Goal: Feedback & Contribution: Leave review/rating

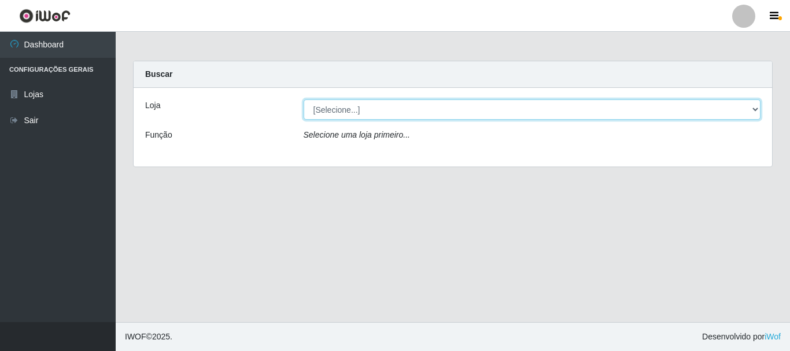
click at [756, 108] on select "[Selecione...] Super Vilton" at bounding box center [532, 109] width 457 height 20
select select "379"
click at [304, 99] on select "[Selecione...] Super Vilton" at bounding box center [532, 109] width 457 height 20
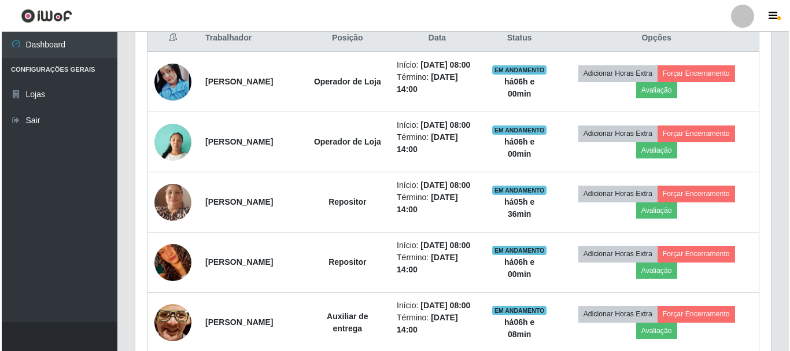
scroll to position [463, 0]
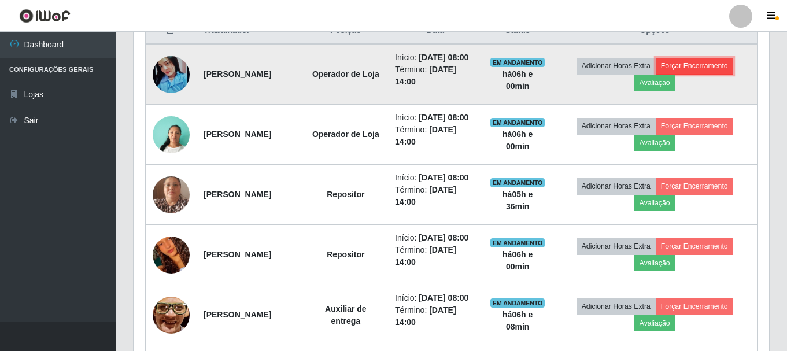
click at [683, 64] on button "Forçar Encerramento" at bounding box center [694, 66] width 77 height 16
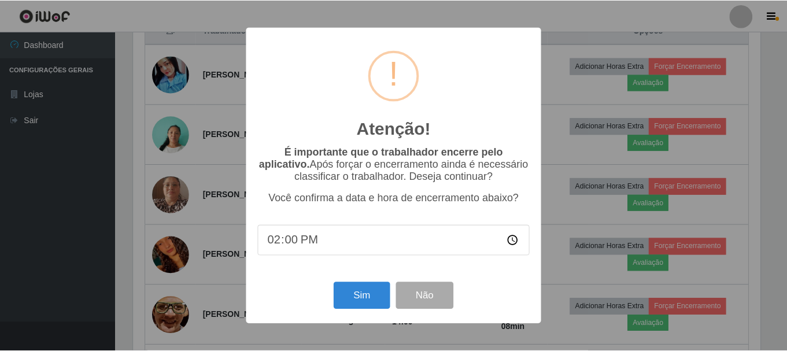
scroll to position [240, 630]
click at [360, 295] on button "Sim" at bounding box center [363, 295] width 56 height 27
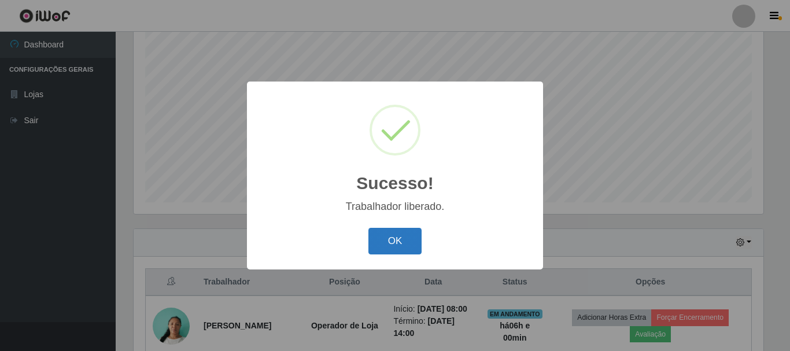
click at [380, 232] on button "OK" at bounding box center [395, 241] width 54 height 27
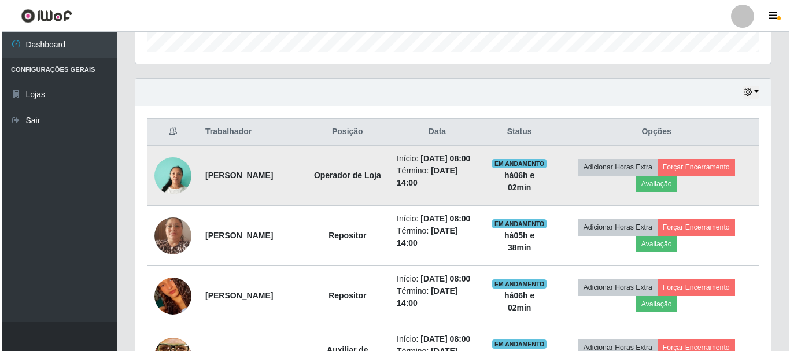
scroll to position [384, 0]
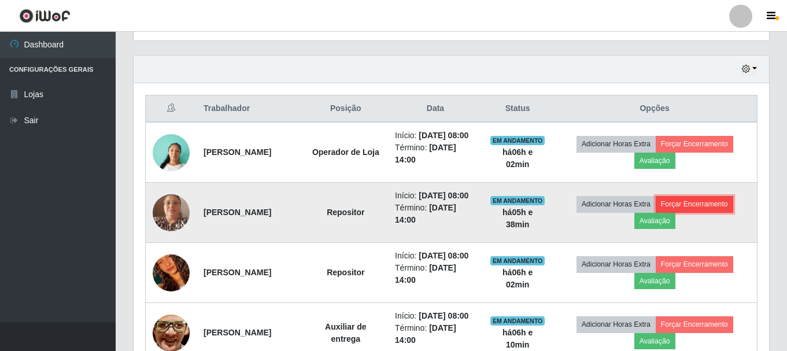
click at [689, 212] on button "Forçar Encerramento" at bounding box center [694, 204] width 77 height 16
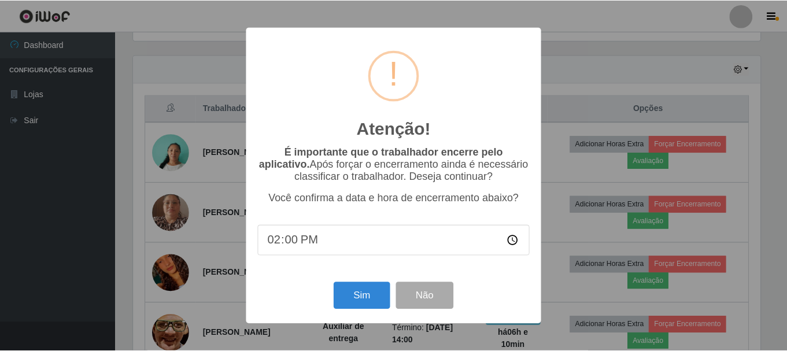
scroll to position [240, 630]
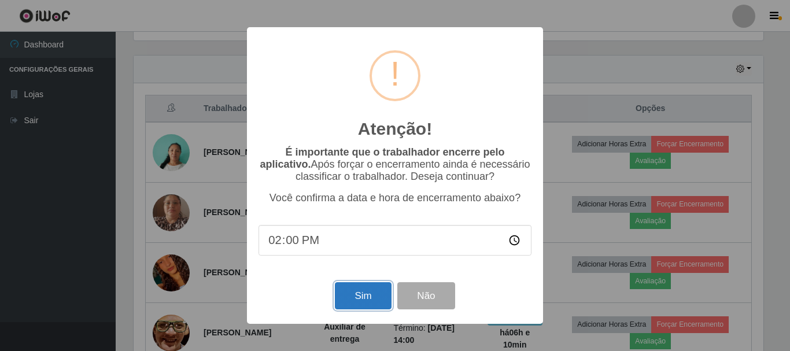
click at [352, 302] on button "Sim" at bounding box center [363, 295] width 56 height 27
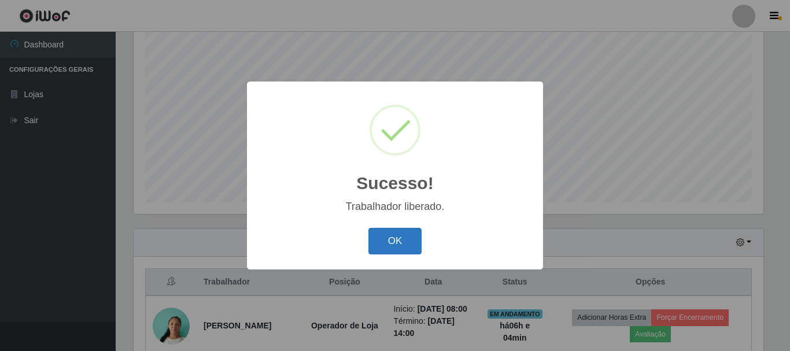
click at [405, 235] on button "OK" at bounding box center [395, 241] width 54 height 27
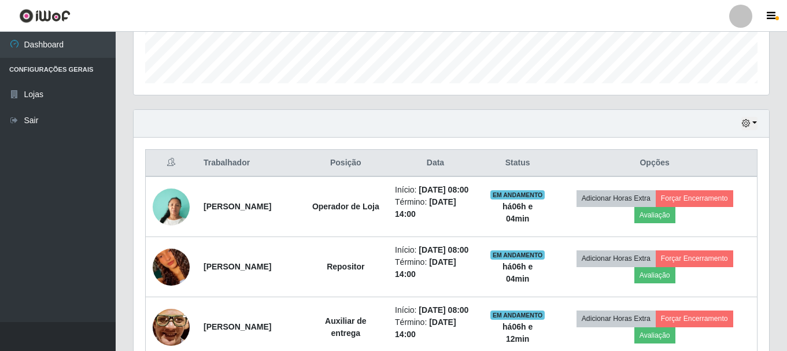
scroll to position [442, 0]
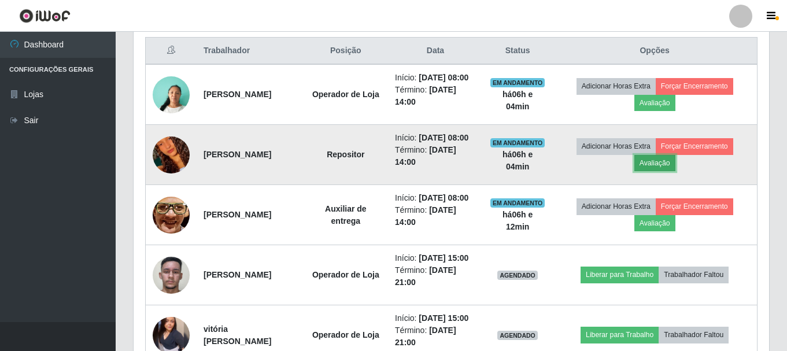
click at [660, 171] on button "Avaliação" at bounding box center [654, 163] width 41 height 16
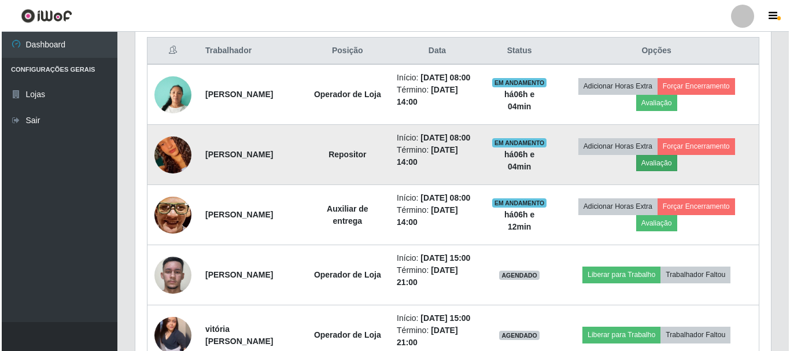
scroll to position [240, 630]
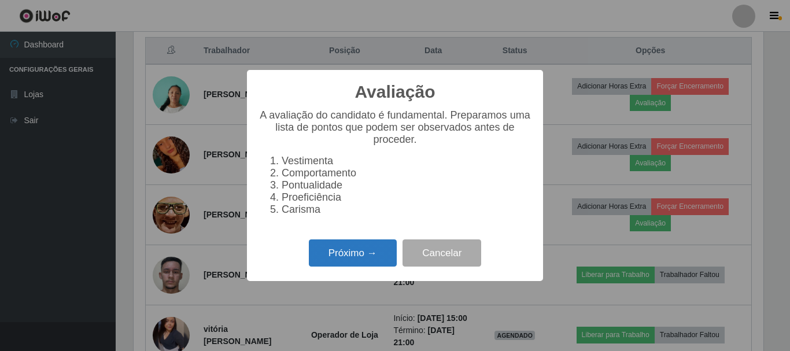
click at [363, 259] on button "Próximo →" at bounding box center [353, 252] width 88 height 27
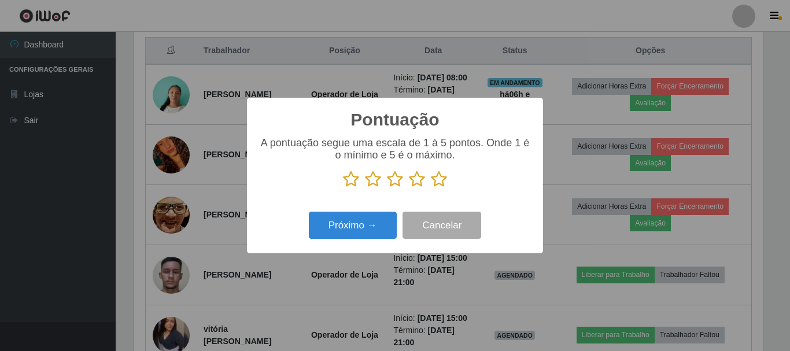
scroll to position [577949, 577559]
click at [439, 183] on icon at bounding box center [439, 179] width 16 height 17
click at [431, 188] on input "radio" at bounding box center [431, 188] width 0 height 0
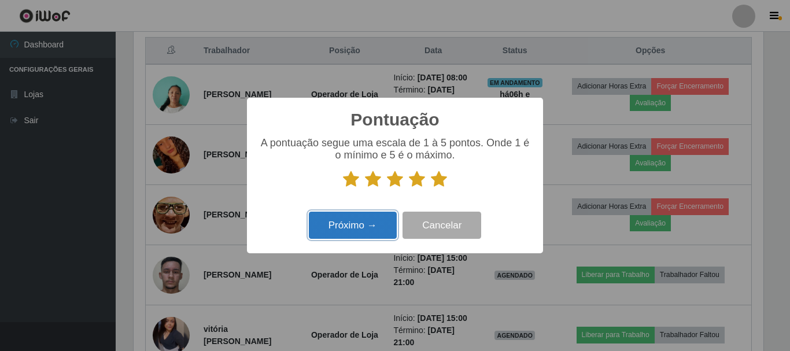
click at [365, 231] on button "Próximo →" at bounding box center [353, 225] width 88 height 27
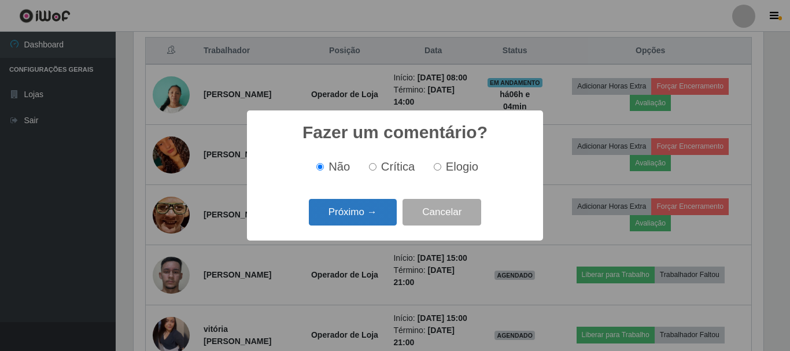
click at [343, 210] on button "Próximo →" at bounding box center [353, 212] width 88 height 27
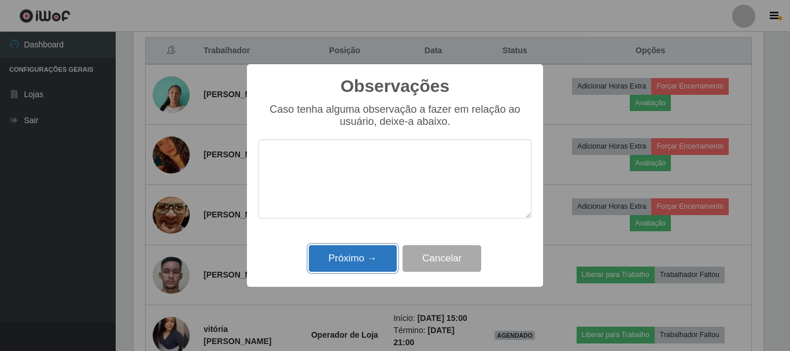
click at [341, 257] on button "Próximo →" at bounding box center [353, 258] width 88 height 27
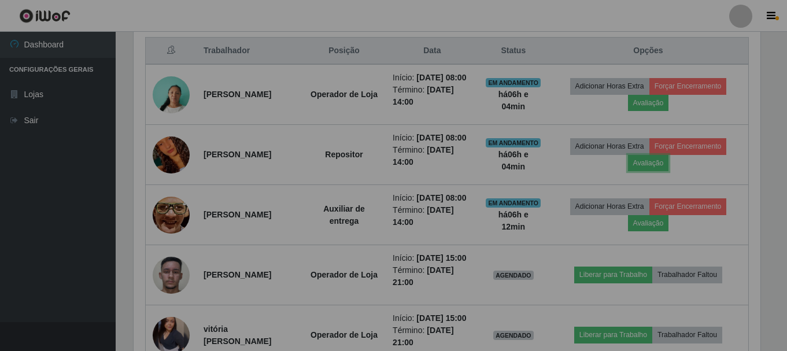
scroll to position [240, 635]
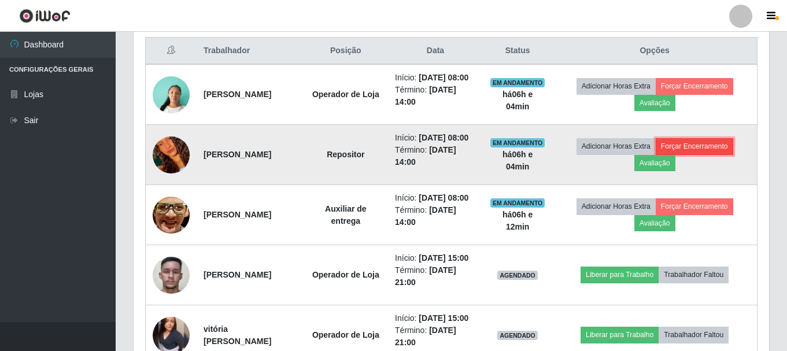
click at [709, 154] on button "Forçar Encerramento" at bounding box center [694, 146] width 77 height 16
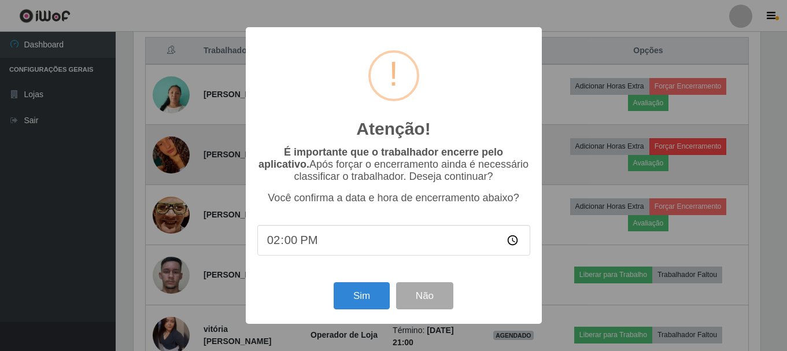
scroll to position [240, 630]
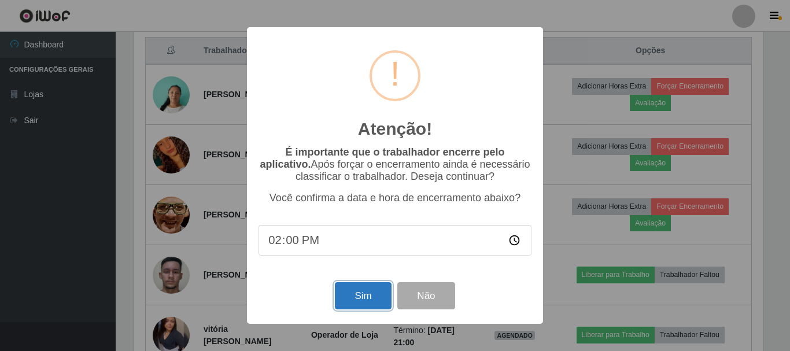
click at [368, 298] on button "Sim" at bounding box center [363, 295] width 56 height 27
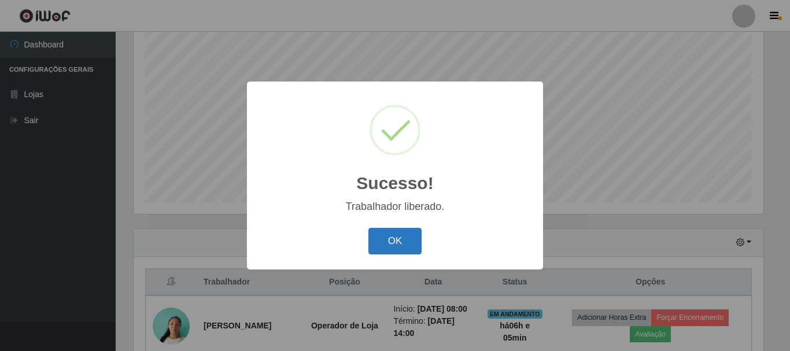
click at [402, 245] on button "OK" at bounding box center [395, 241] width 54 height 27
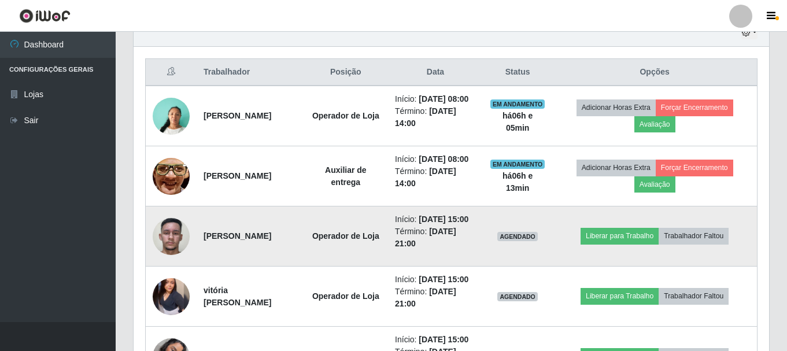
scroll to position [384, 0]
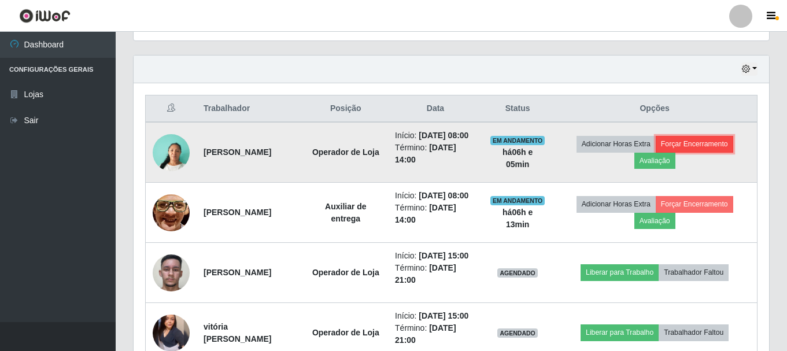
click at [699, 146] on button "Forçar Encerramento" at bounding box center [694, 144] width 77 height 16
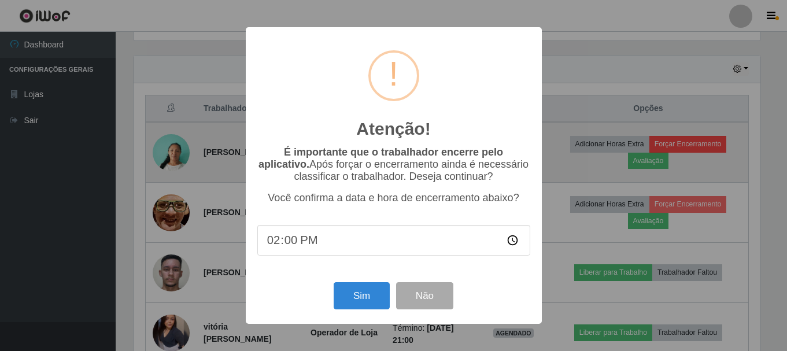
scroll to position [240, 630]
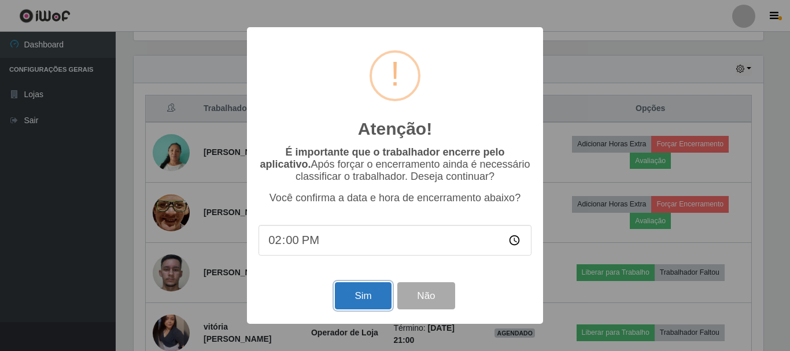
click at [367, 297] on button "Sim" at bounding box center [363, 295] width 56 height 27
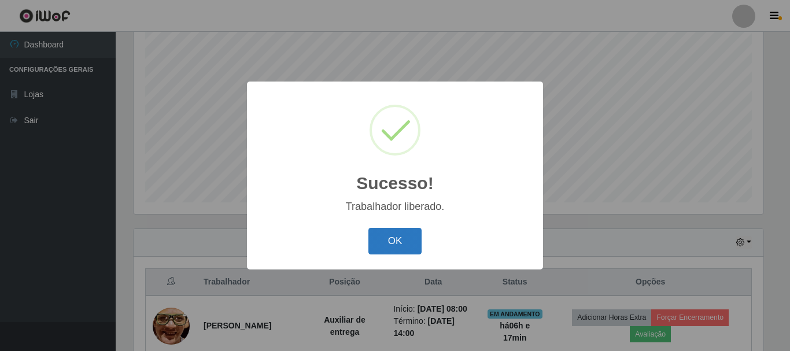
click at [383, 247] on button "OK" at bounding box center [395, 241] width 54 height 27
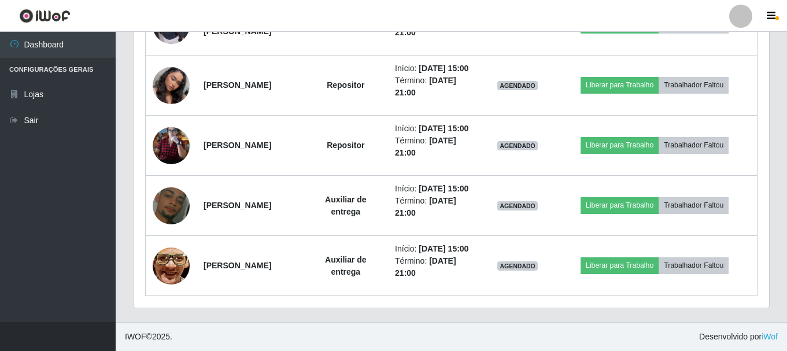
scroll to position [717, 0]
